Goal: Information Seeking & Learning: Learn about a topic

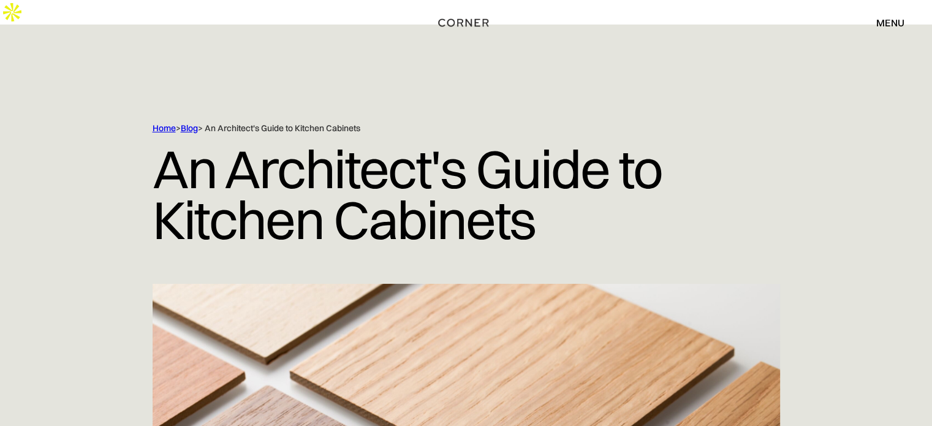
click at [191, 123] on link "Blog" at bounding box center [189, 128] width 17 height 11
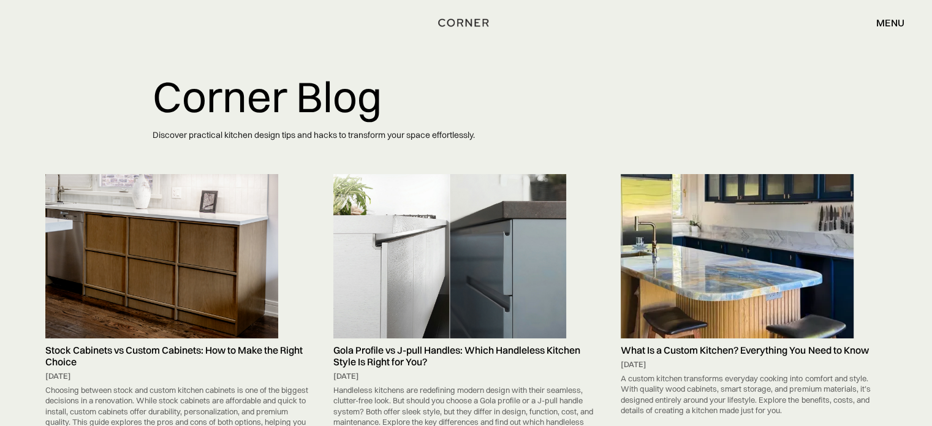
click at [184, 210] on img at bounding box center [161, 256] width 233 height 164
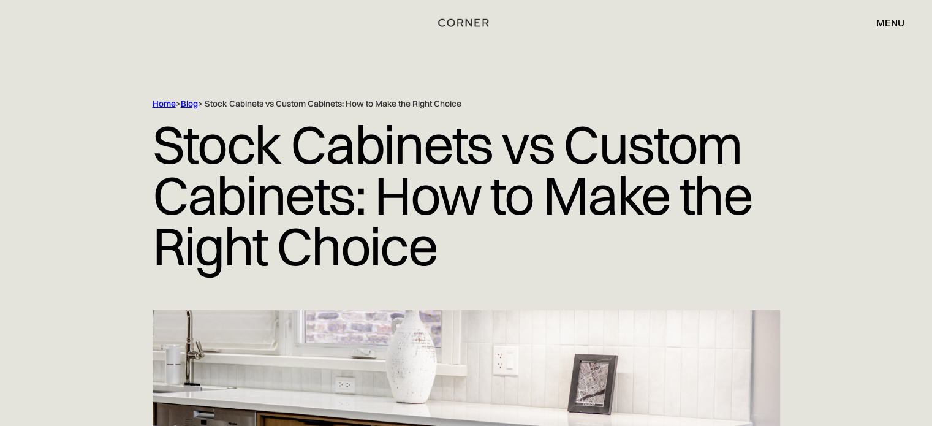
scroll to position [372, 0]
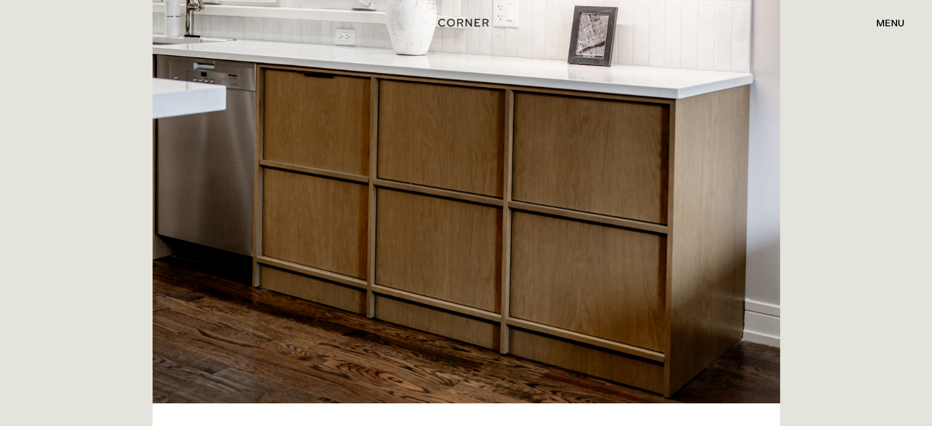
click at [906, 223] on div "Home > Blog > Stock Cabinets vs Custom Cabinets: How to Make the Right Choice S…" at bounding box center [466, 27] width 932 height 751
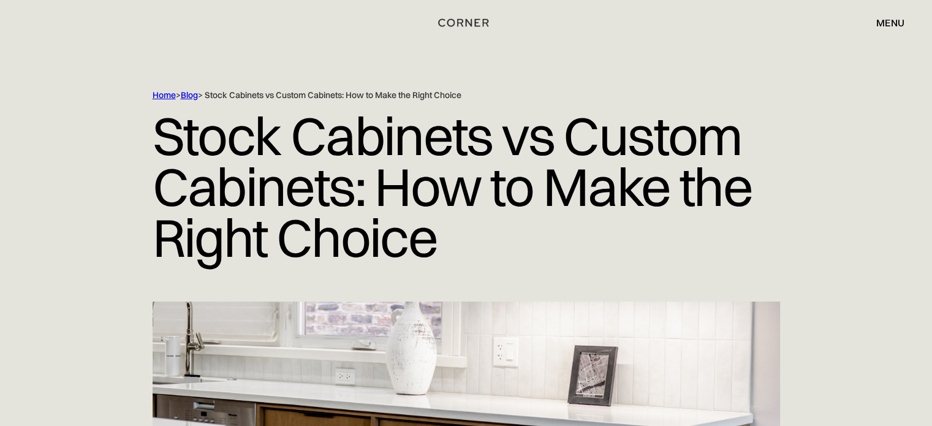
scroll to position [0, 0]
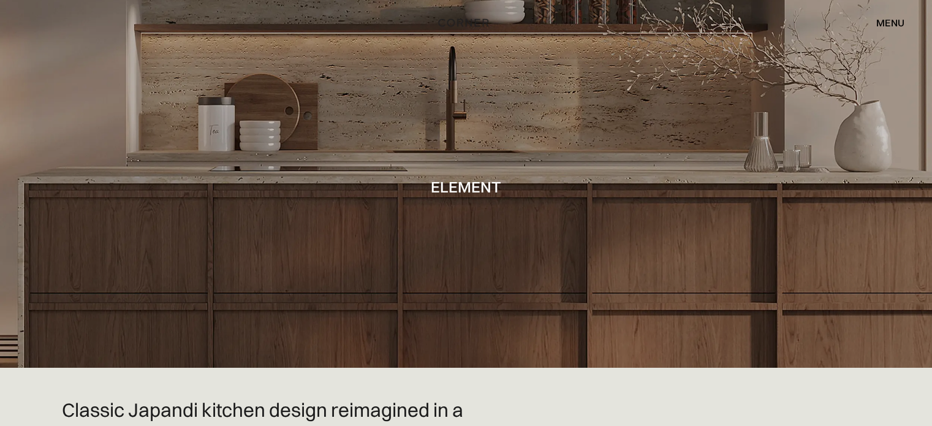
click at [882, 25] on div "menu" at bounding box center [890, 23] width 28 height 10
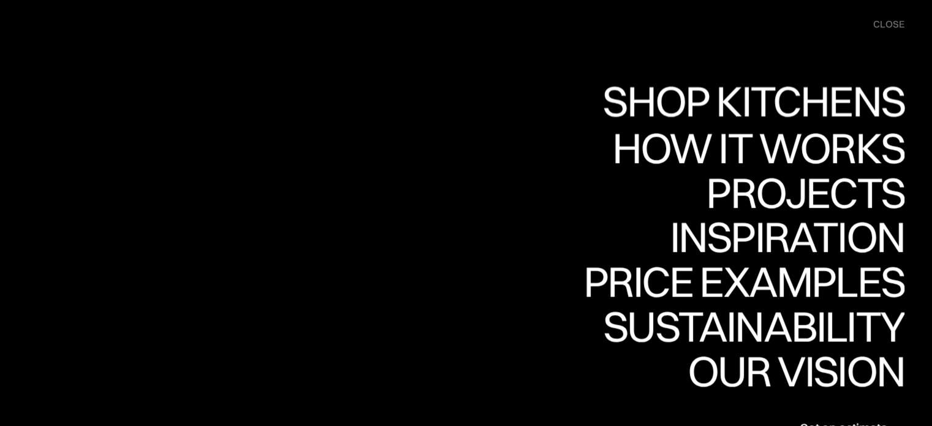
click at [798, 88] on div "Shop Kitchens" at bounding box center [750, 101] width 308 height 43
